Goal: Task Accomplishment & Management: Manage account settings

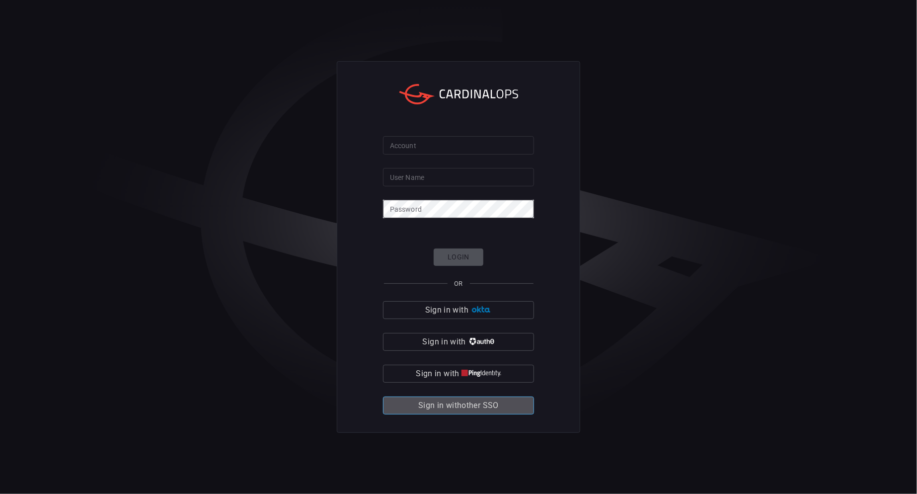
click at [464, 410] on span "Sign in with other SSO" at bounding box center [458, 405] width 80 height 14
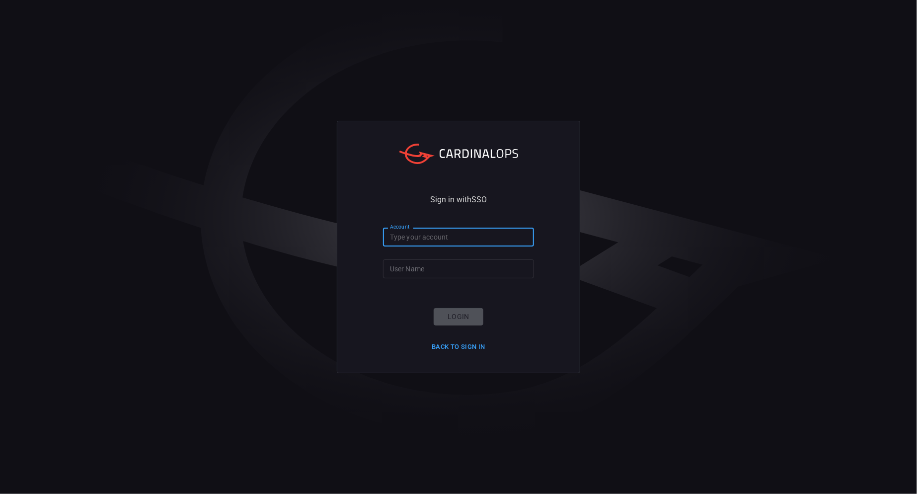
click at [442, 245] on input "Account" at bounding box center [458, 236] width 151 height 18
type input "wow"
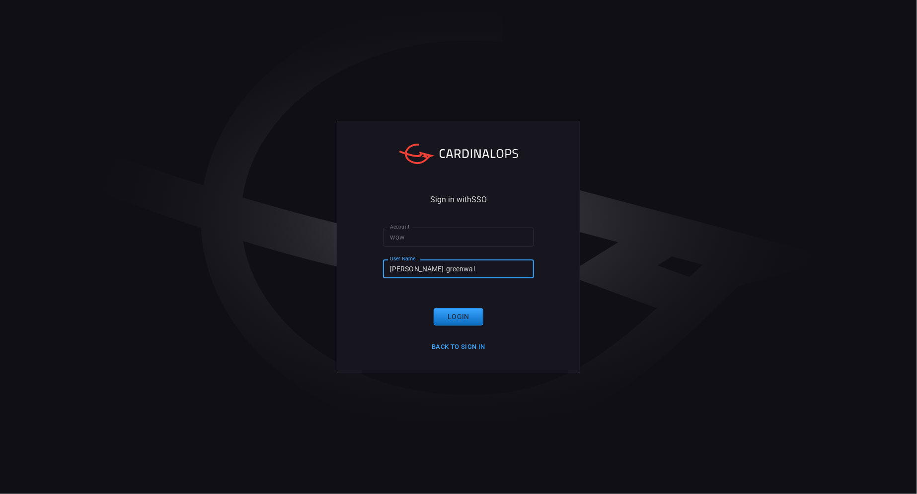
type input "[PERSON_NAME].[PERSON_NAME]"
click button "Login" at bounding box center [459, 316] width 50 height 17
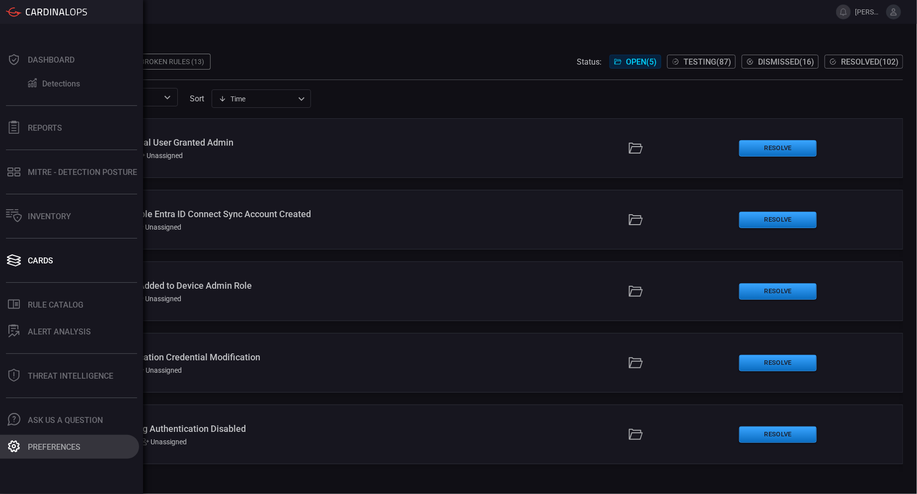
click at [51, 445] on div "Preferences" at bounding box center [54, 446] width 53 height 9
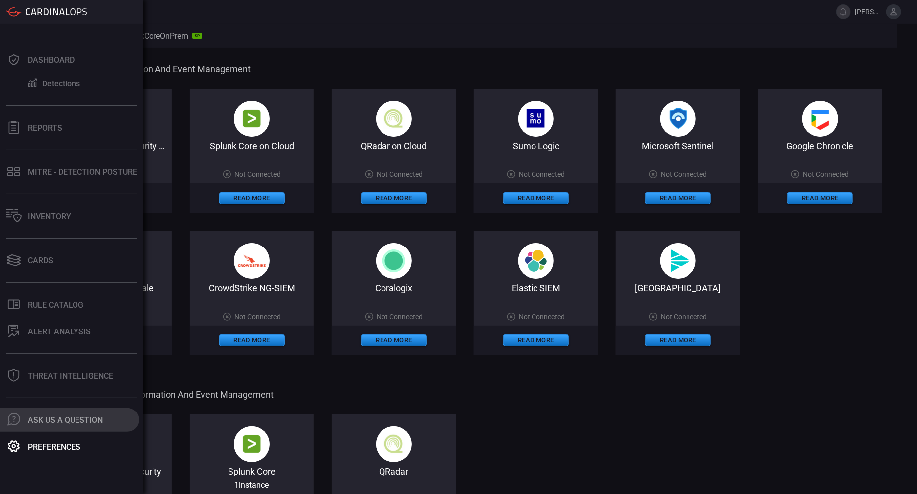
click at [52, 415] on div "Ask Us A Question" at bounding box center [65, 419] width 75 height 9
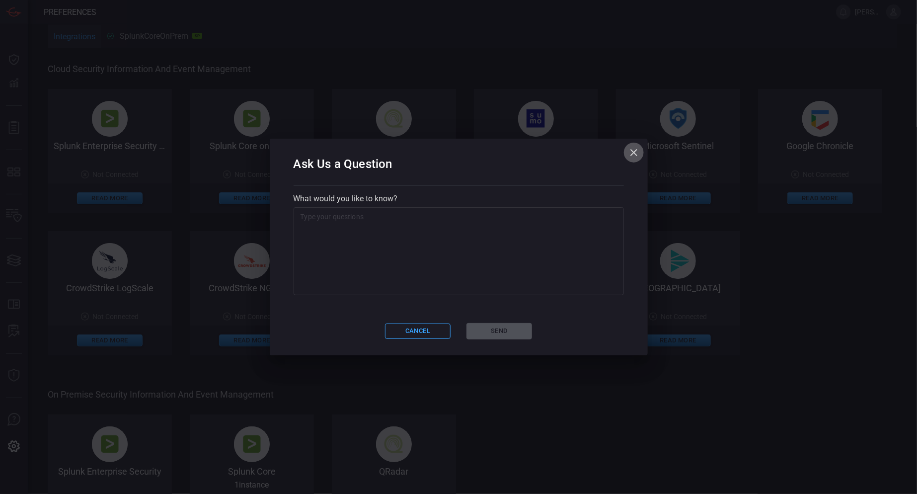
click at [638, 154] on icon "button" at bounding box center [634, 153] width 12 height 12
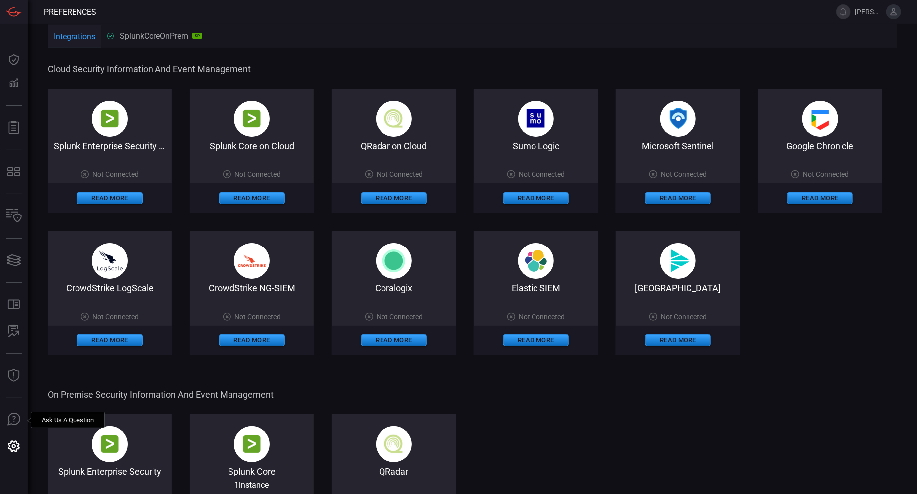
click at [865, 12] on span "[PERSON_NAME].[PERSON_NAME]" at bounding box center [868, 12] width 27 height 8
click at [894, 13] on icon at bounding box center [894, 11] width 6 height 7
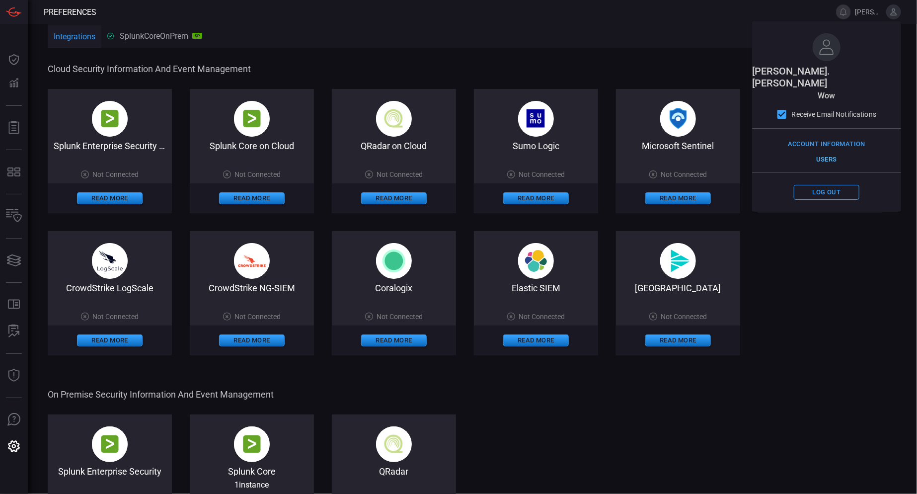
click at [826, 152] on button "Users" at bounding box center [827, 159] width 66 height 15
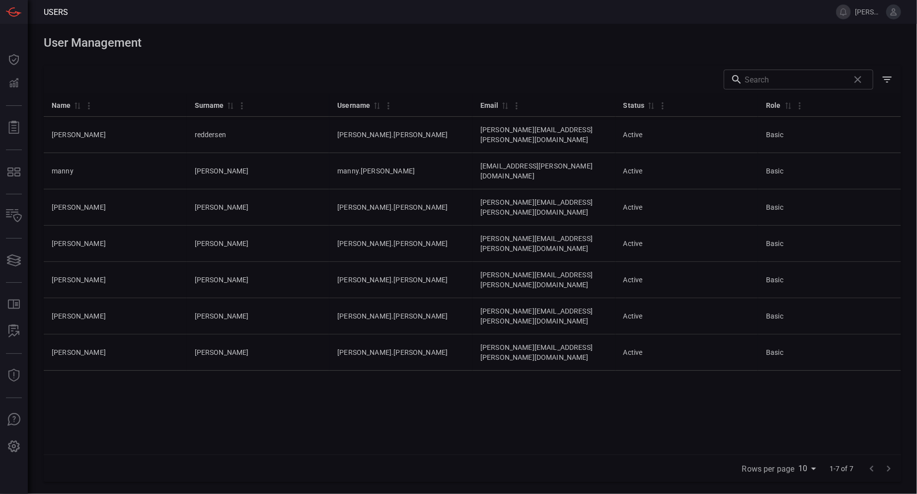
click at [699, 387] on div "Name 0 Surname 0 Username 0 Email 0 Status 0 Role 0 chris reddersen chris.redde…" at bounding box center [472, 273] width 857 height 361
drag, startPoint x: 138, startPoint y: 72, endPoint x: 174, endPoint y: 70, distance: 36.3
click at [174, 70] on div "​" at bounding box center [472, 80] width 857 height 28
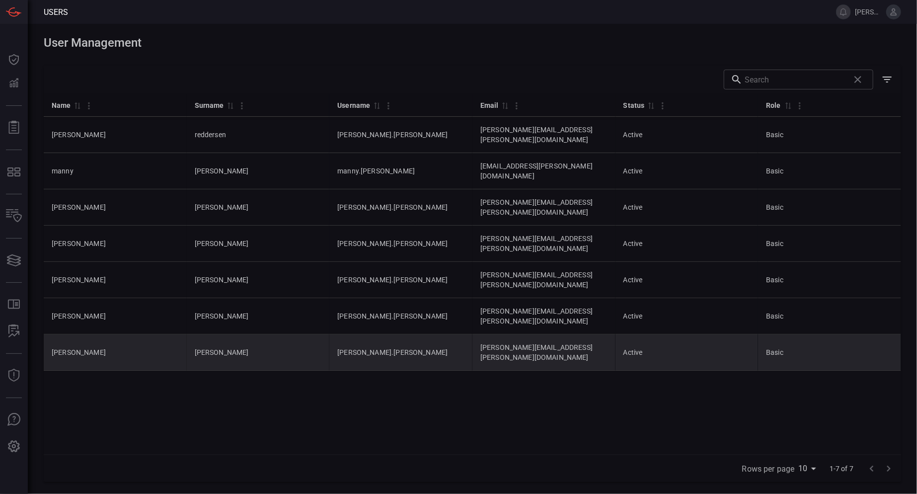
click at [596, 334] on td "[PERSON_NAME][EMAIL_ADDRESS][PERSON_NAME][DOMAIN_NAME]" at bounding box center [543, 352] width 143 height 36
click at [654, 334] on td "Active" at bounding box center [686, 352] width 143 height 36
click at [803, 334] on td "Basic" at bounding box center [829, 352] width 143 height 36
click at [791, 334] on td "Basic" at bounding box center [829, 352] width 143 height 36
click at [750, 334] on td "Active" at bounding box center [686, 352] width 143 height 36
